Goal: Task Accomplishment & Management: Manage account settings

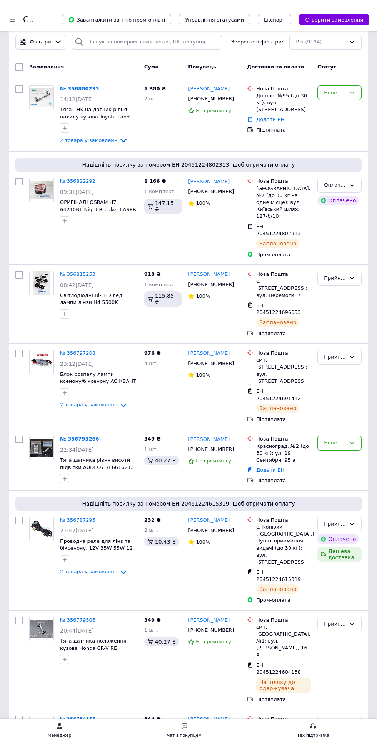
scroll to position [14, 0]
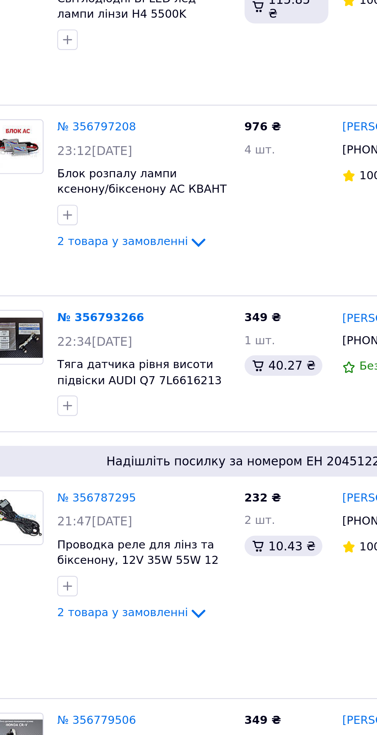
scroll to position [197, 0]
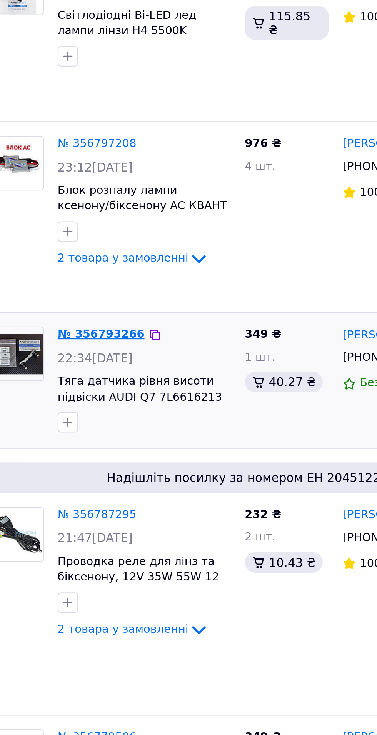
click at [80, 242] on link "№ 356793266" at bounding box center [79, 245] width 39 height 6
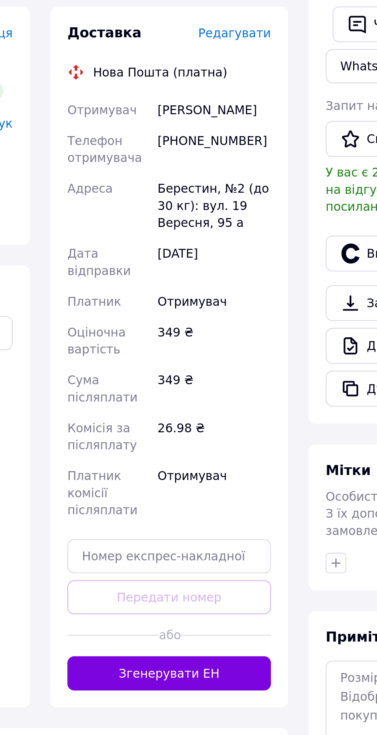
click at [207, 201] on span "Редагувати" at bounding box center [208, 199] width 33 height 6
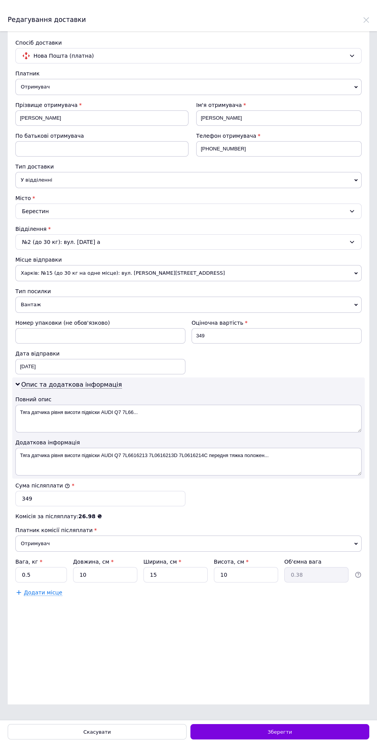
scroll to position [107, 0]
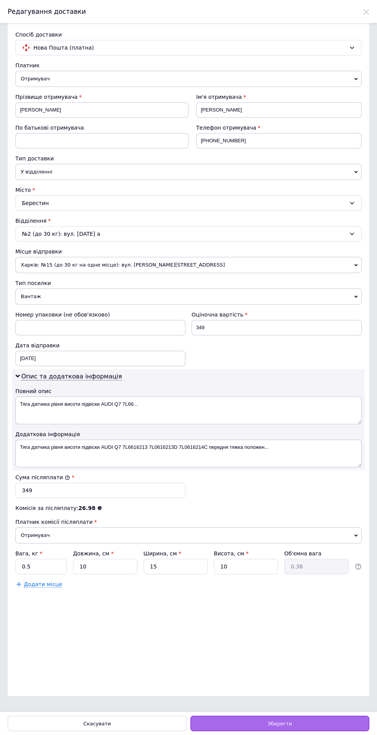
click at [282, 724] on span "Зберегти" at bounding box center [280, 724] width 24 height 6
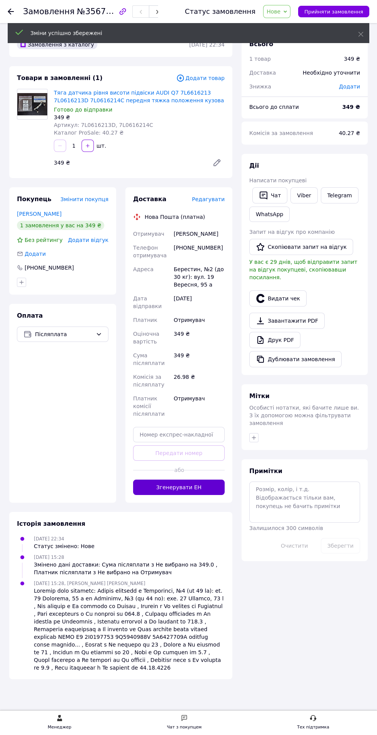
click at [193, 492] on button "Згенерувати ЕН" at bounding box center [179, 487] width 92 height 15
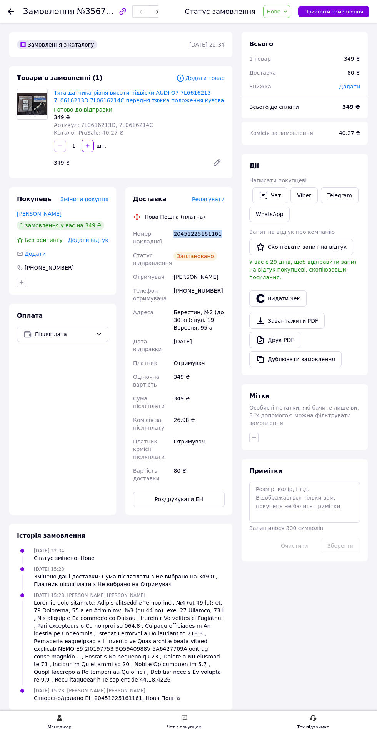
copy div "20451225161161"
